Goal: Find specific page/section: Find specific page/section

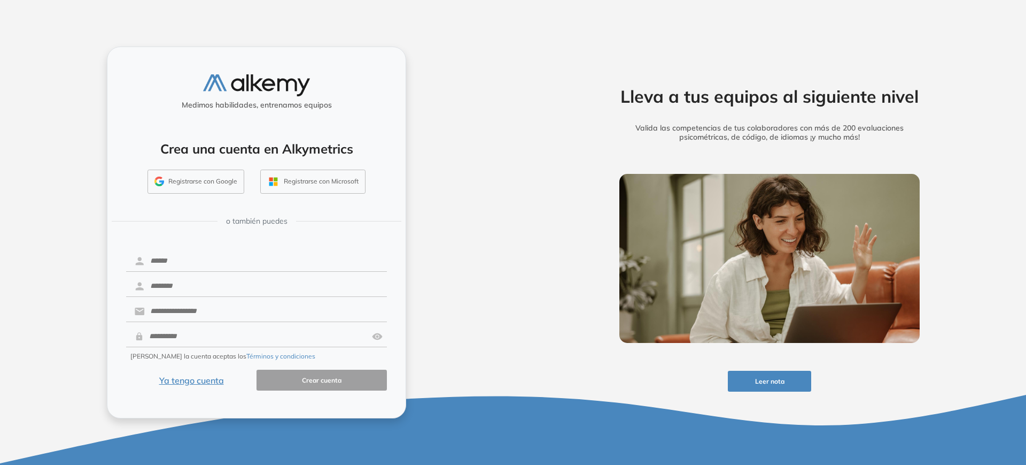
click at [199, 379] on button "Ya tengo cuenta" at bounding box center [191, 379] width 130 height 21
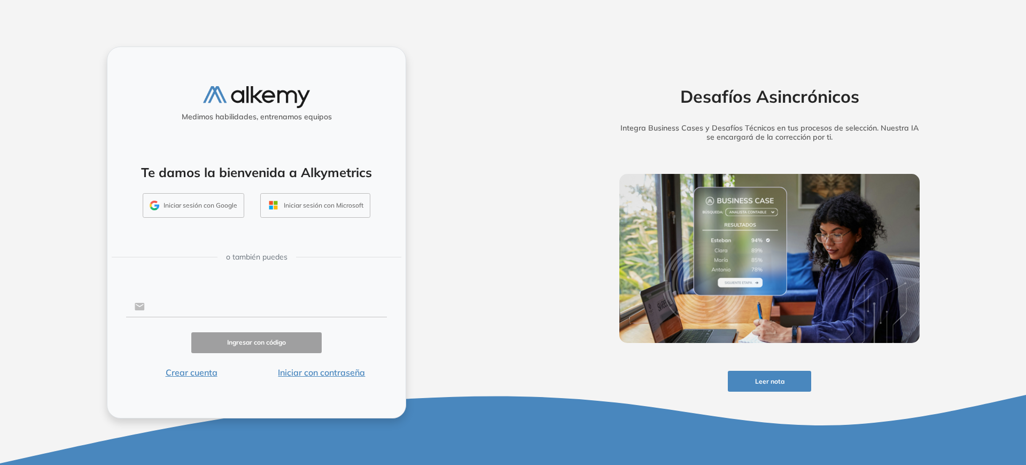
click at [191, 305] on input "text" at bounding box center [266, 306] width 242 height 20
type input "**********"
click at [319, 376] on button "Iniciar con contraseña" at bounding box center [322, 372] width 130 height 13
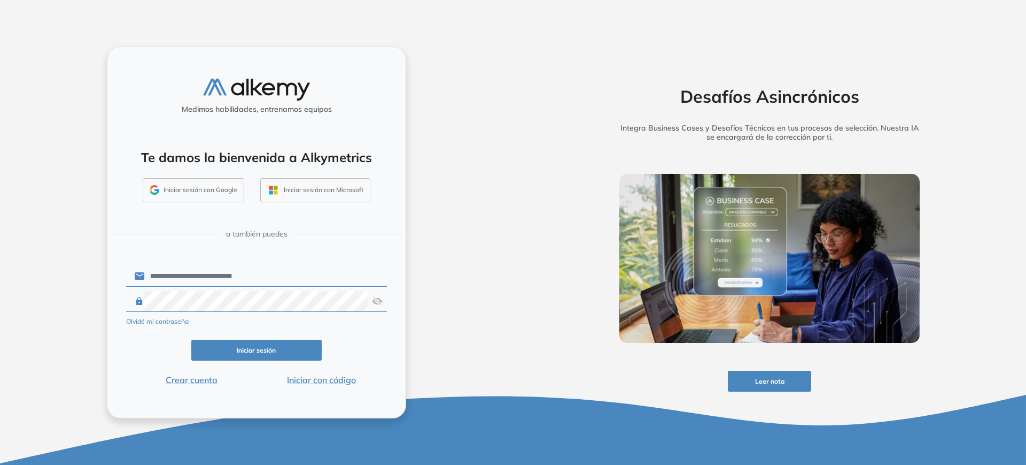
click button "Iniciar sesión" at bounding box center [256, 349] width 130 height 21
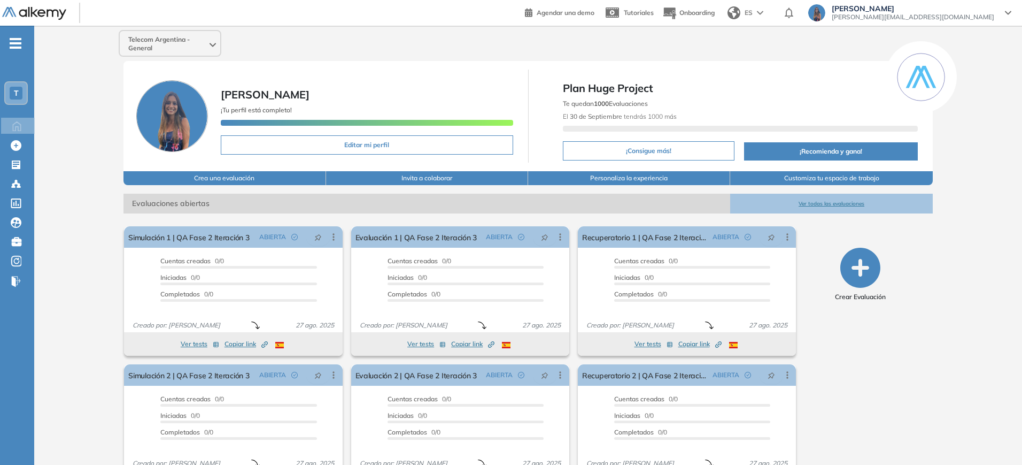
click at [17, 84] on div "T" at bounding box center [15, 92] width 21 height 21
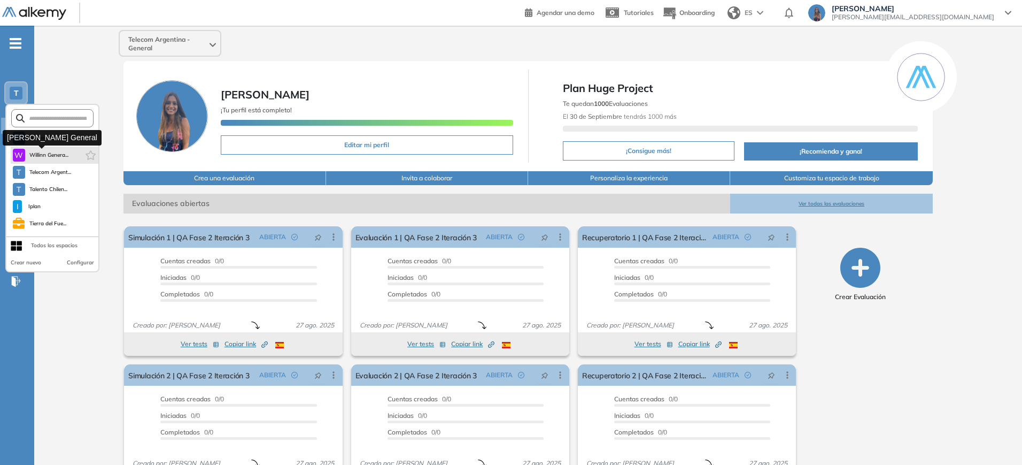
click at [36, 154] on span "Willinn Genera..." at bounding box center [49, 155] width 40 height 9
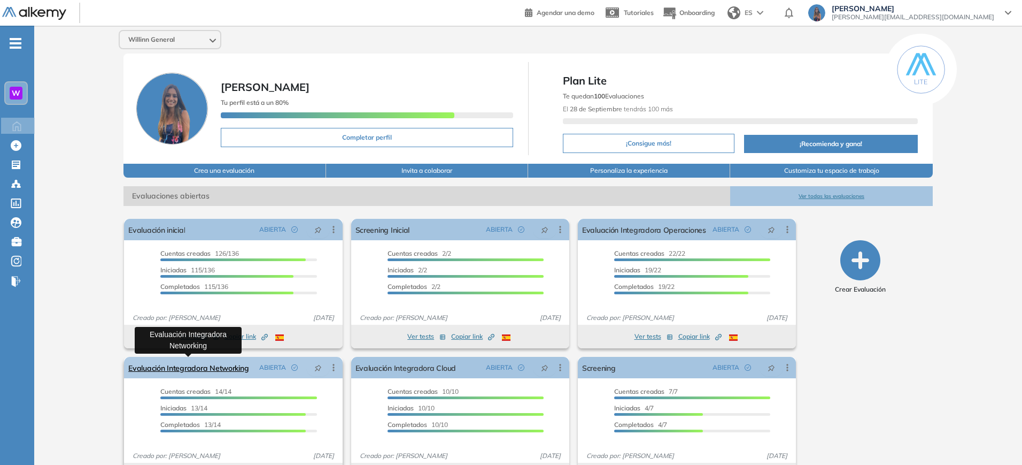
click at [220, 367] on link "Evaluación Integradora Networking" at bounding box center [188, 367] width 120 height 21
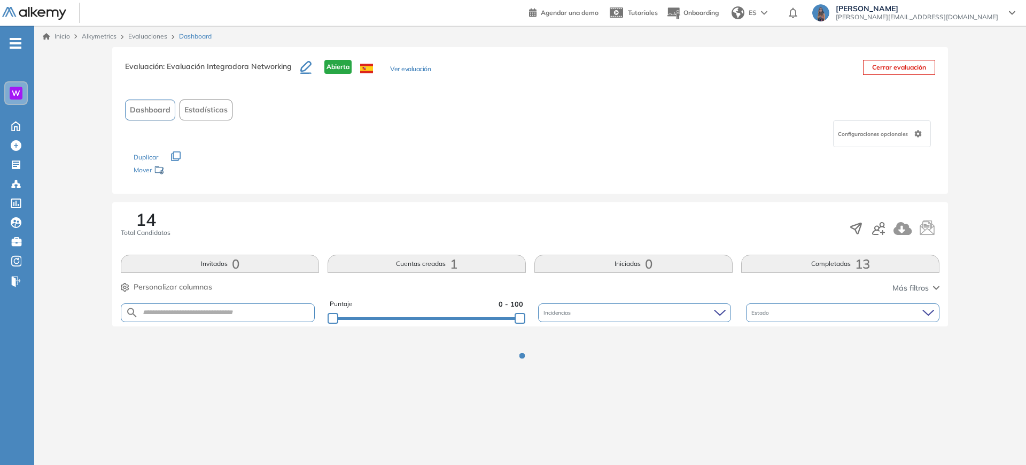
click at [830, 263] on button "Completadas 13" at bounding box center [840, 263] width 198 height 18
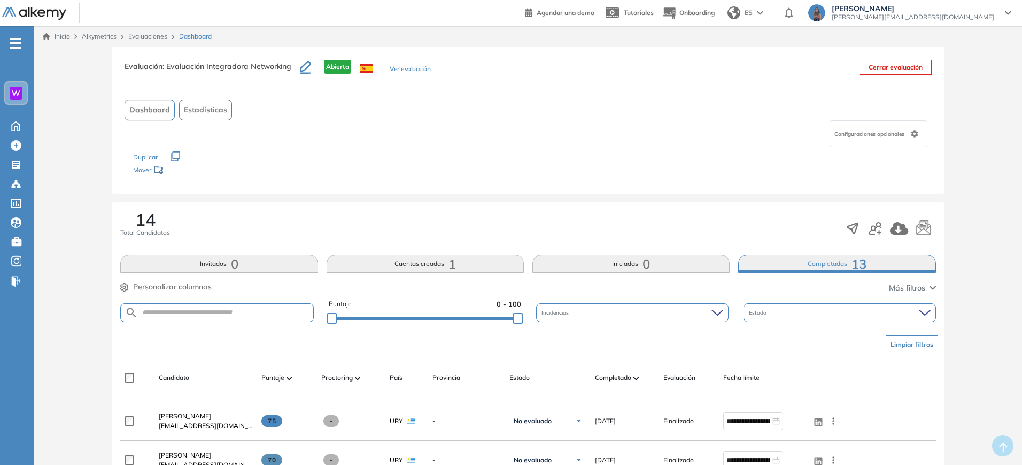
click at [638, 377] on img at bounding box center [635, 377] width 5 height 3
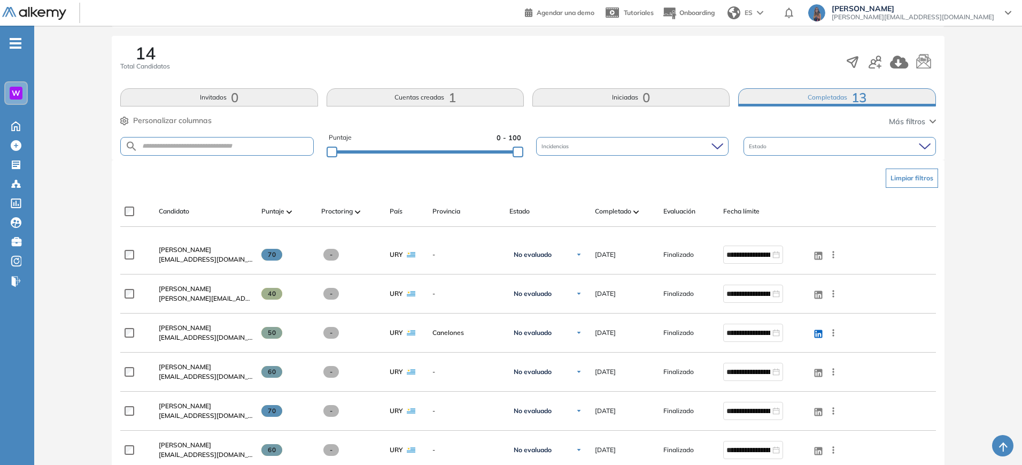
scroll to position [179, 0]
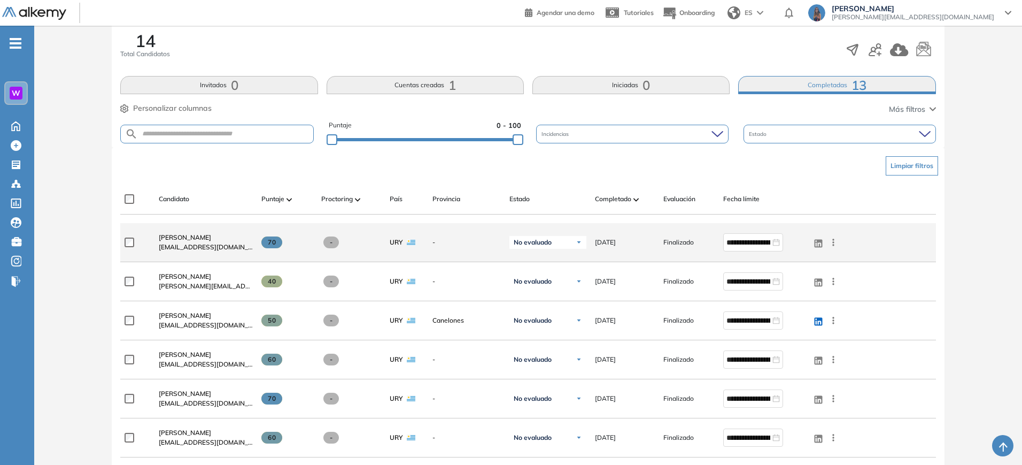
click at [614, 243] on span "19/08/2025" at bounding box center [605, 242] width 21 height 10
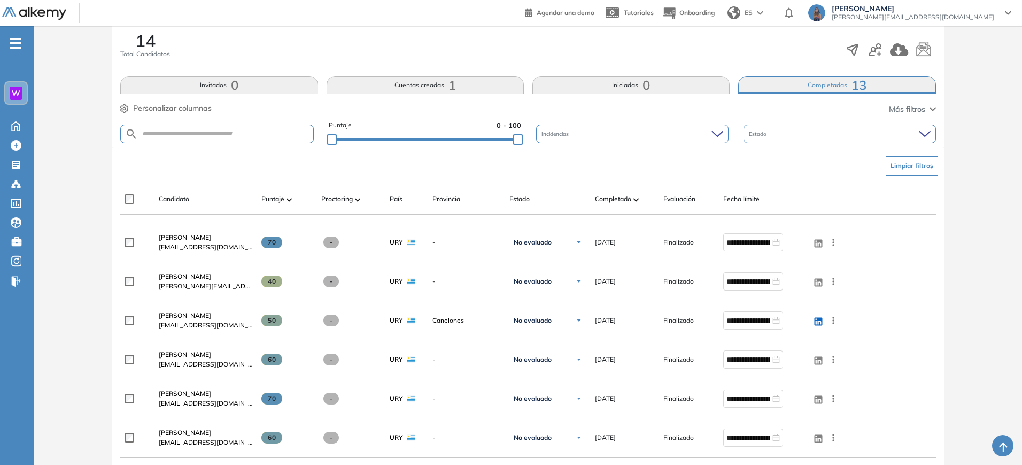
copy span "2025"
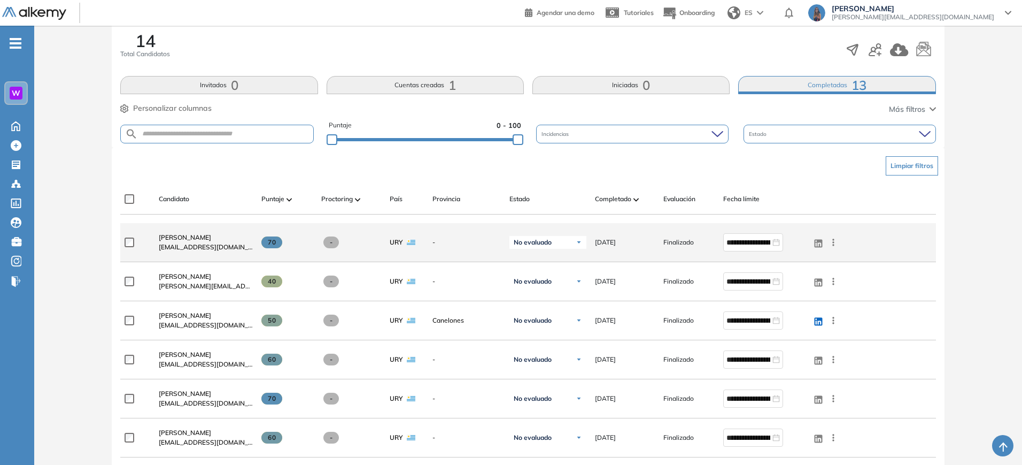
click at [606, 237] on span "19/08/2025" at bounding box center [605, 242] width 21 height 10
drag, startPoint x: 633, startPoint y: 241, endPoint x: 584, endPoint y: 244, distance: 49.2
click at [584, 244] on div "**********" at bounding box center [527, 242] width 815 height 39
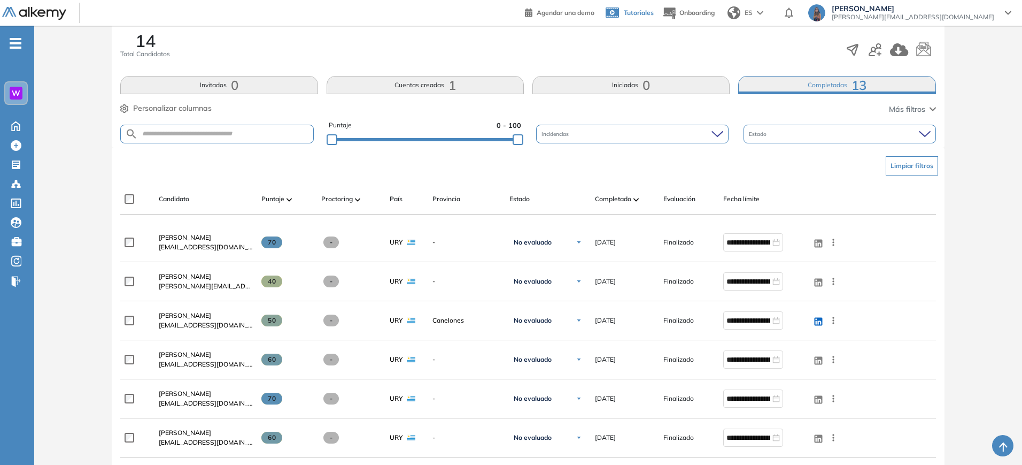
copy span "19/08/2025"
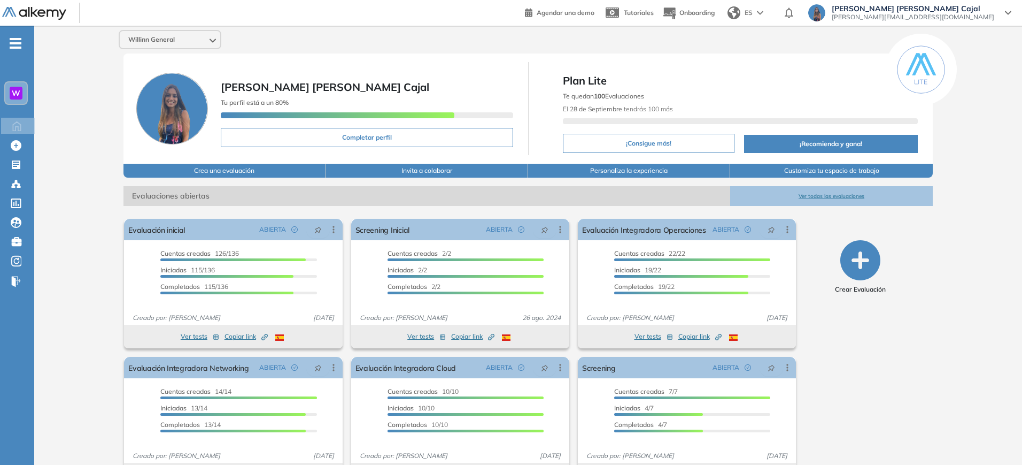
click at [22, 88] on div "W" at bounding box center [15, 92] width 21 height 21
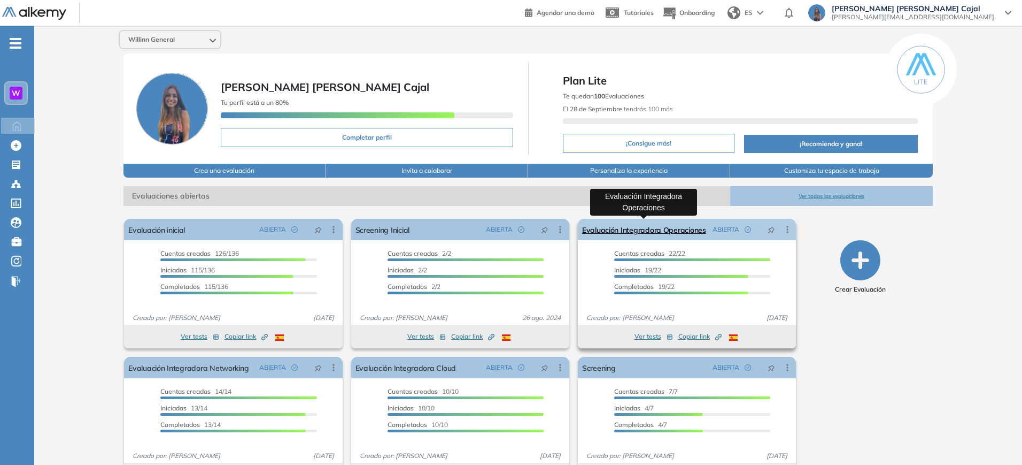
click at [636, 232] on link "Evaluación Integradora Operaciones" at bounding box center [644, 229] width 124 height 21
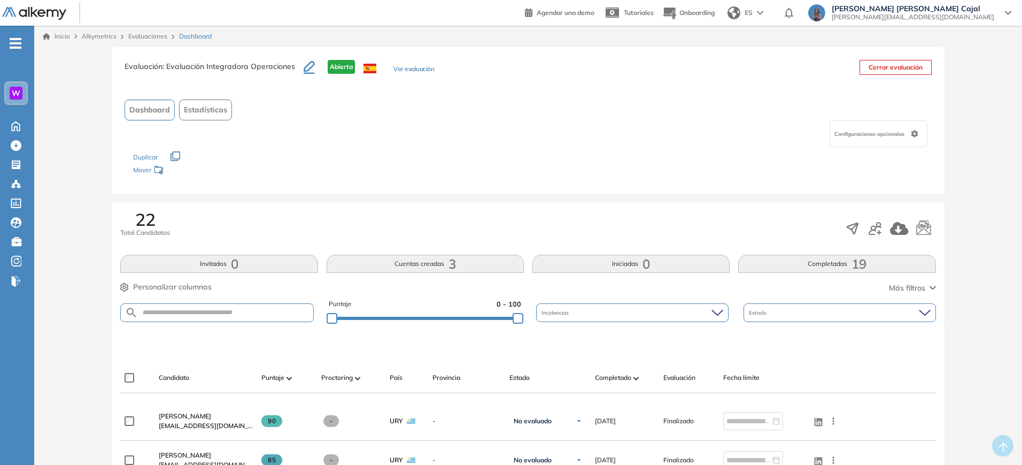
click at [820, 257] on button "Completadas 19" at bounding box center [836, 263] width 197 height 18
click at [638, 376] on img at bounding box center [635, 377] width 5 height 3
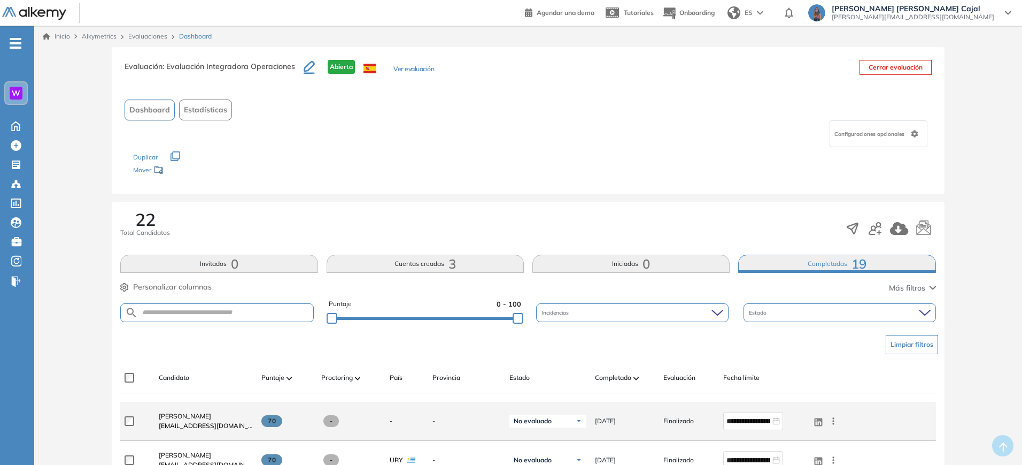
drag, startPoint x: 643, startPoint y: 418, endPoint x: 595, endPoint y: 421, distance: 47.6
click at [595, 421] on div "15/08/2025" at bounding box center [625, 421] width 60 height 10
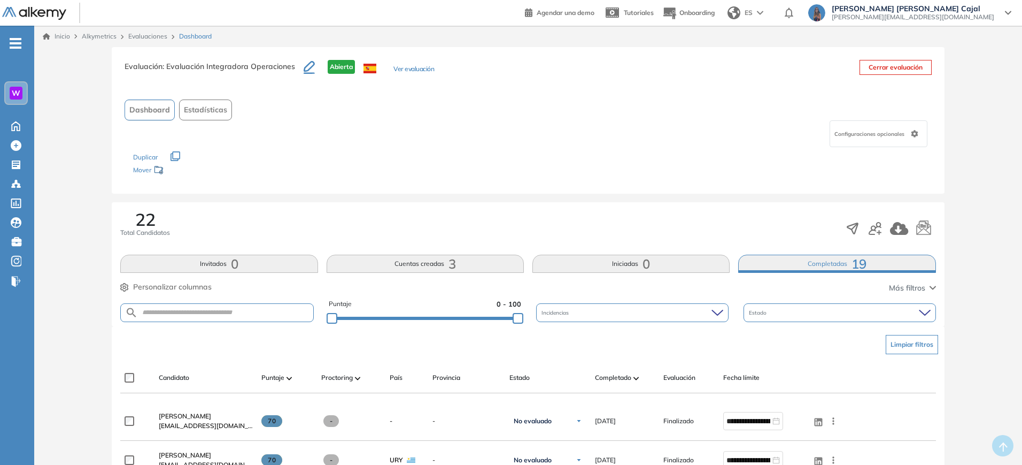
copy span "15/08/2025"
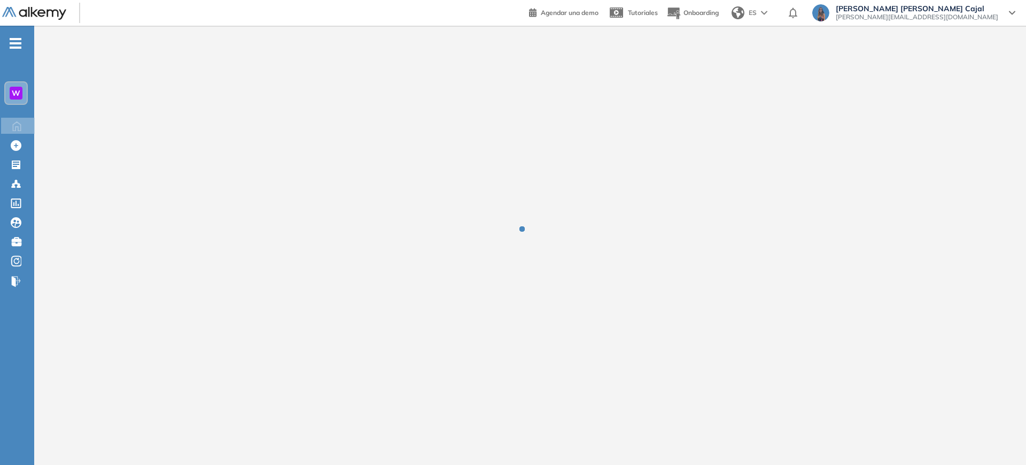
click at [10, 94] on div "W" at bounding box center [16, 93] width 13 height 13
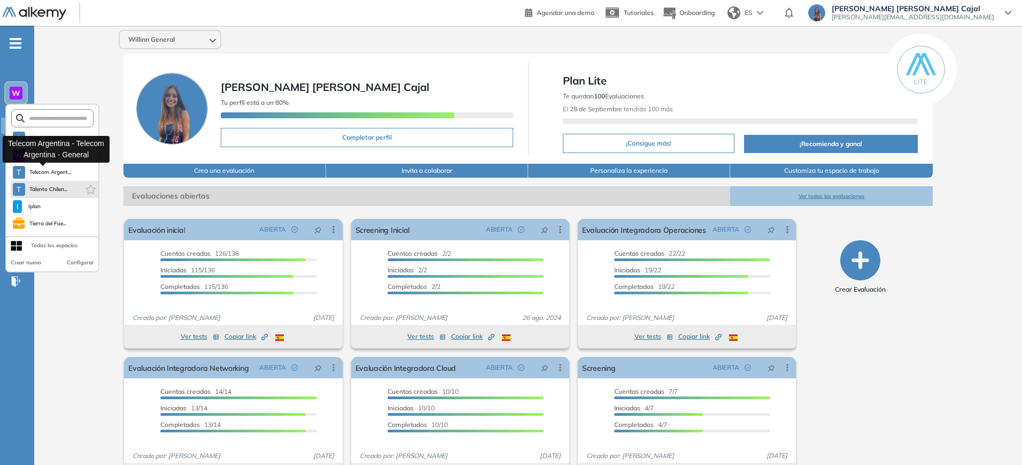
click at [62, 178] on button "T Telecom Argent..." at bounding box center [42, 172] width 59 height 13
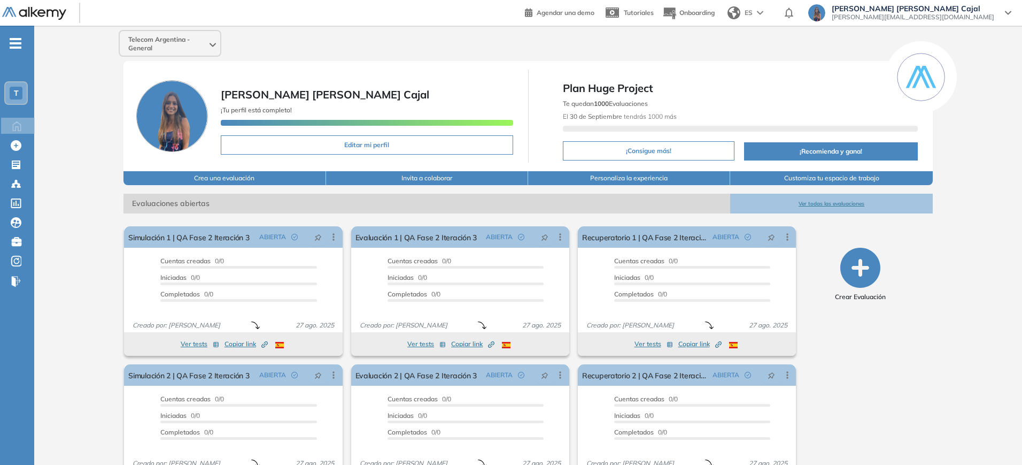
click at [850, 202] on button "Ver todas las evaluaciones" at bounding box center [831, 203] width 202 height 20
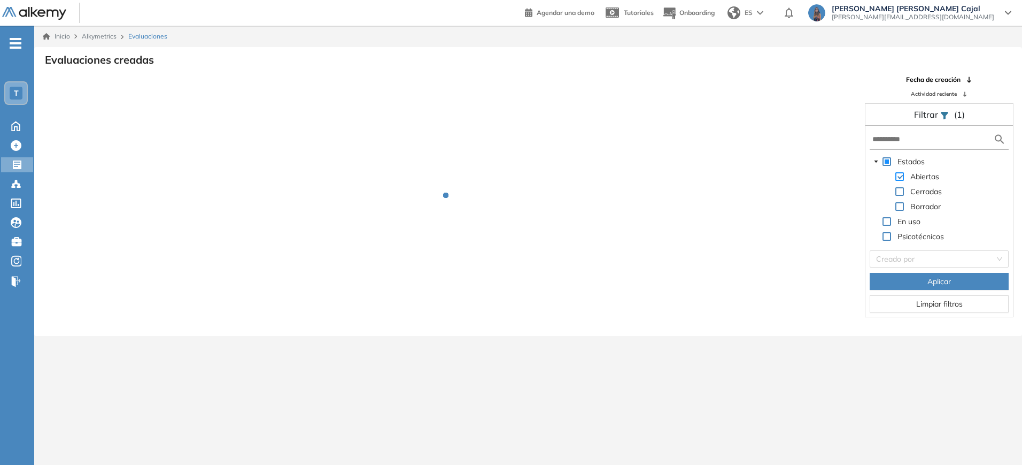
click at [897, 177] on span at bounding box center [899, 176] width 9 height 9
click at [900, 188] on span at bounding box center [899, 191] width 9 height 9
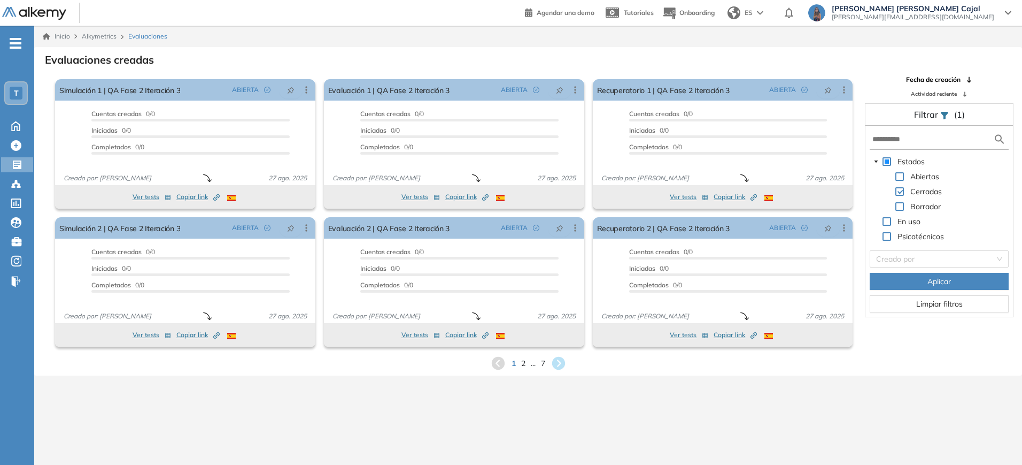
click at [895, 273] on button "Aplicar" at bounding box center [939, 281] width 139 height 17
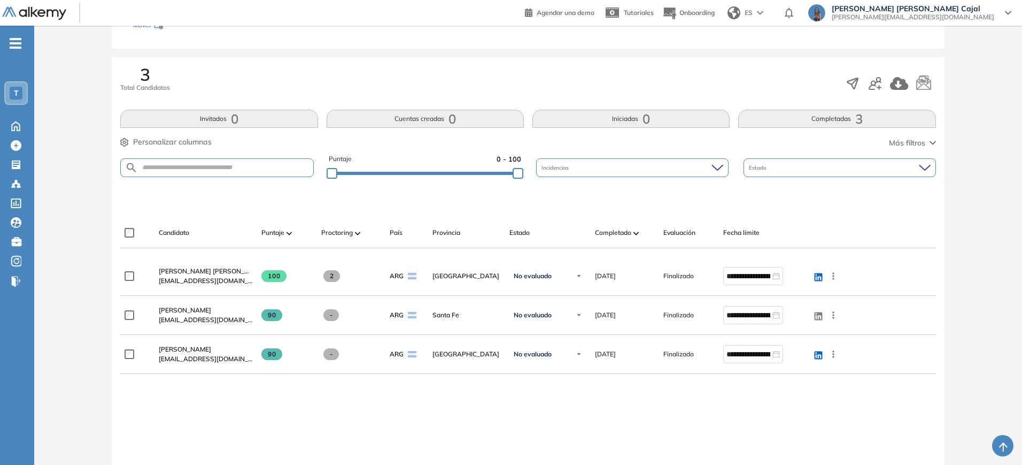
scroll to position [145, 0]
